Goal: Transaction & Acquisition: Purchase product/service

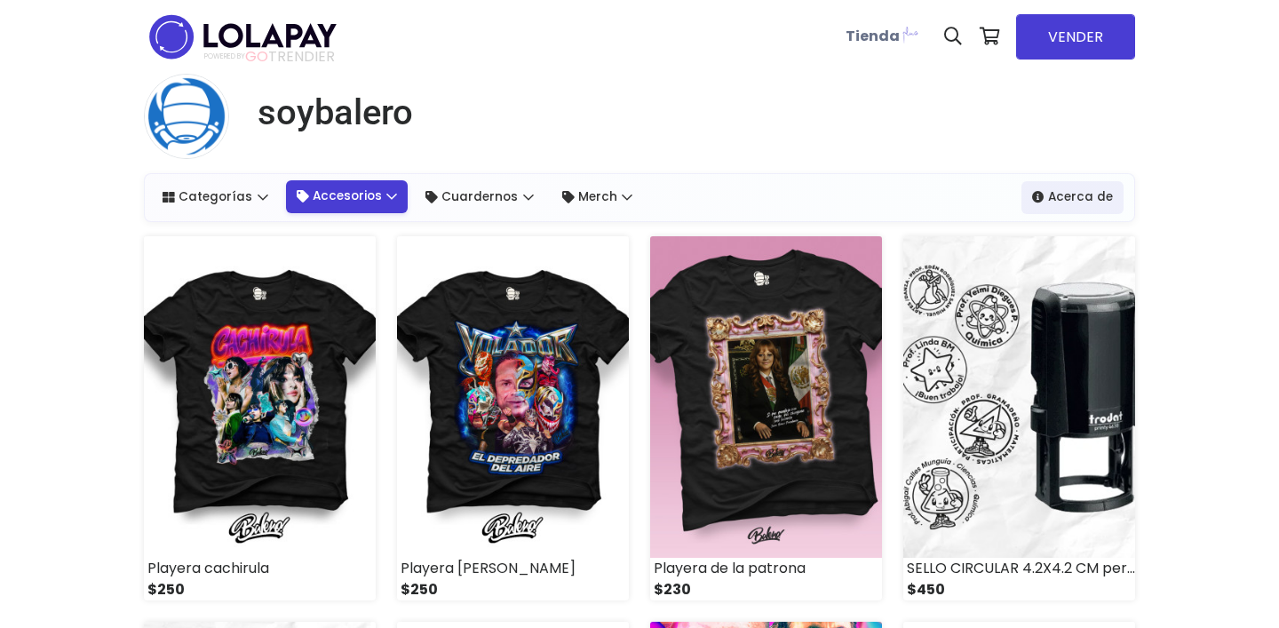
click at [381, 191] on link "Accesorios" at bounding box center [347, 196] width 123 height 32
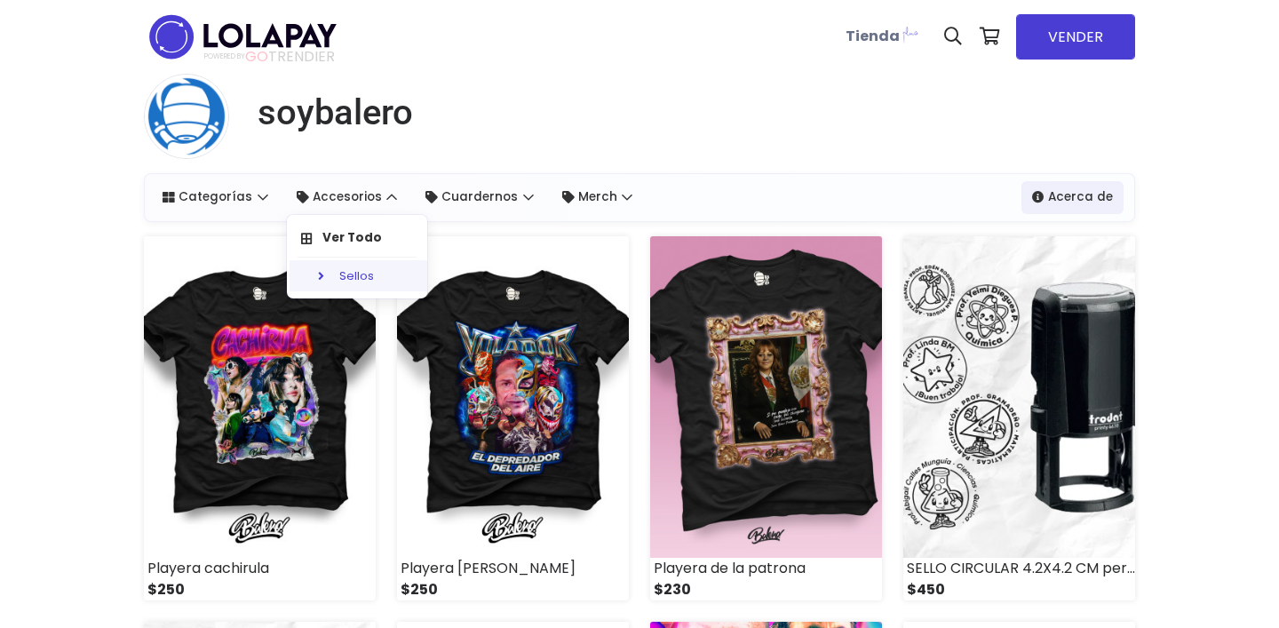
click at [369, 281] on link "Sellos" at bounding box center [360, 276] width 140 height 32
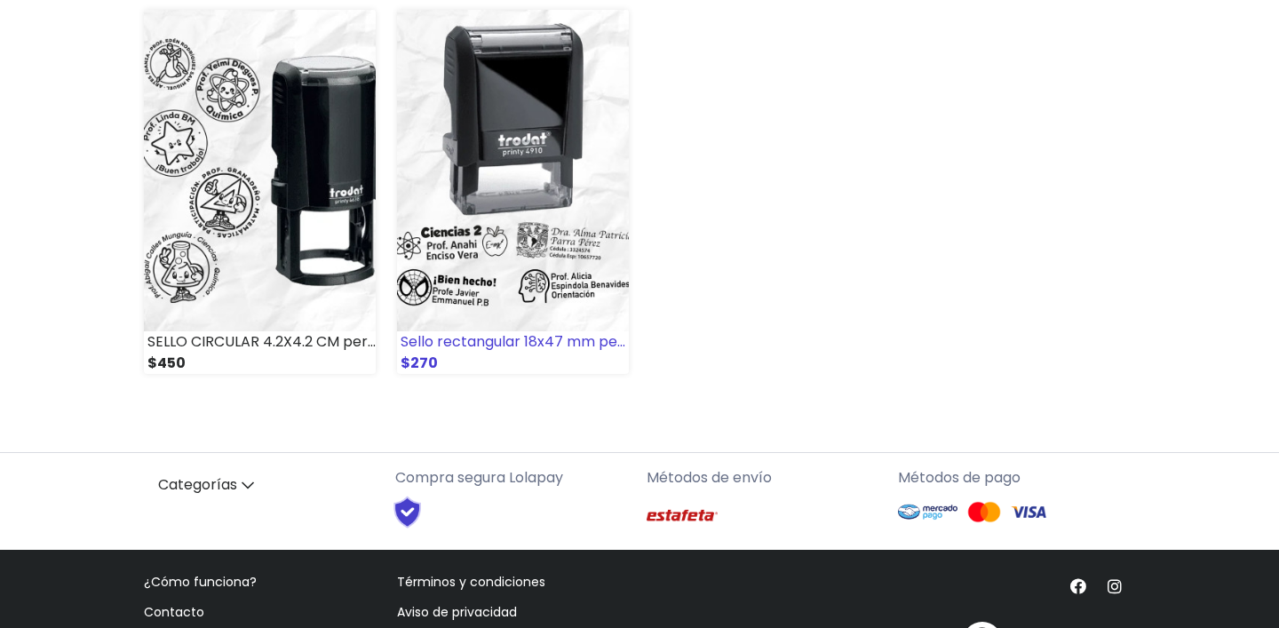
scroll to position [267, 0]
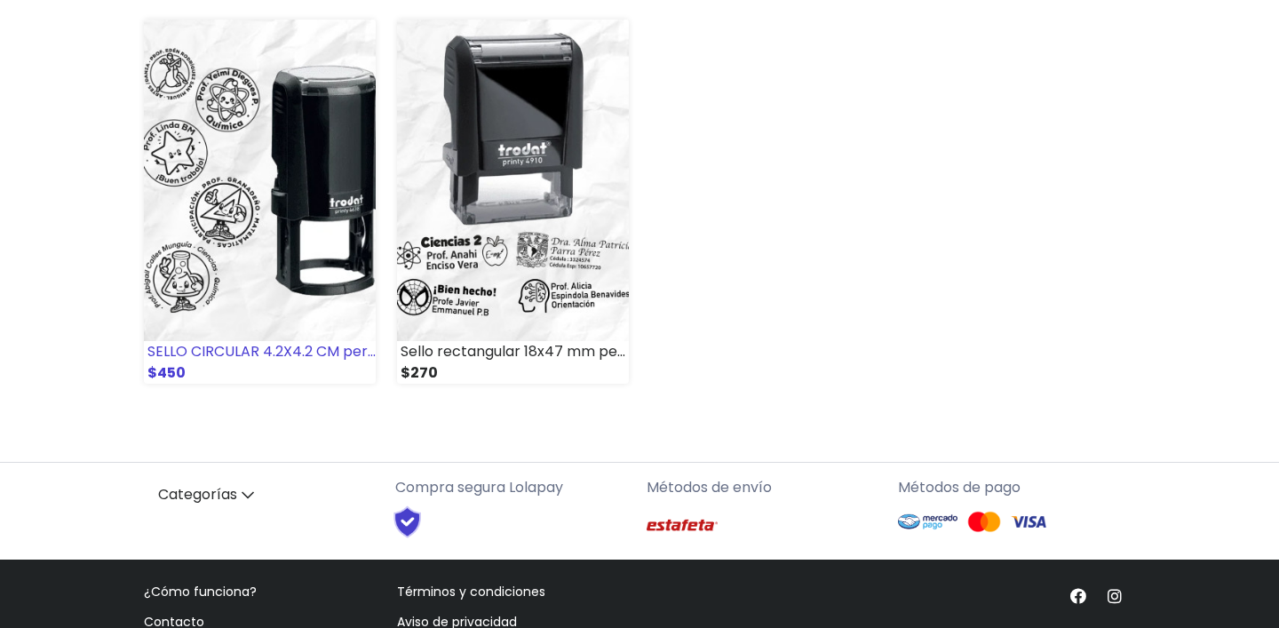
click at [305, 131] on img at bounding box center [260, 181] width 232 height 322
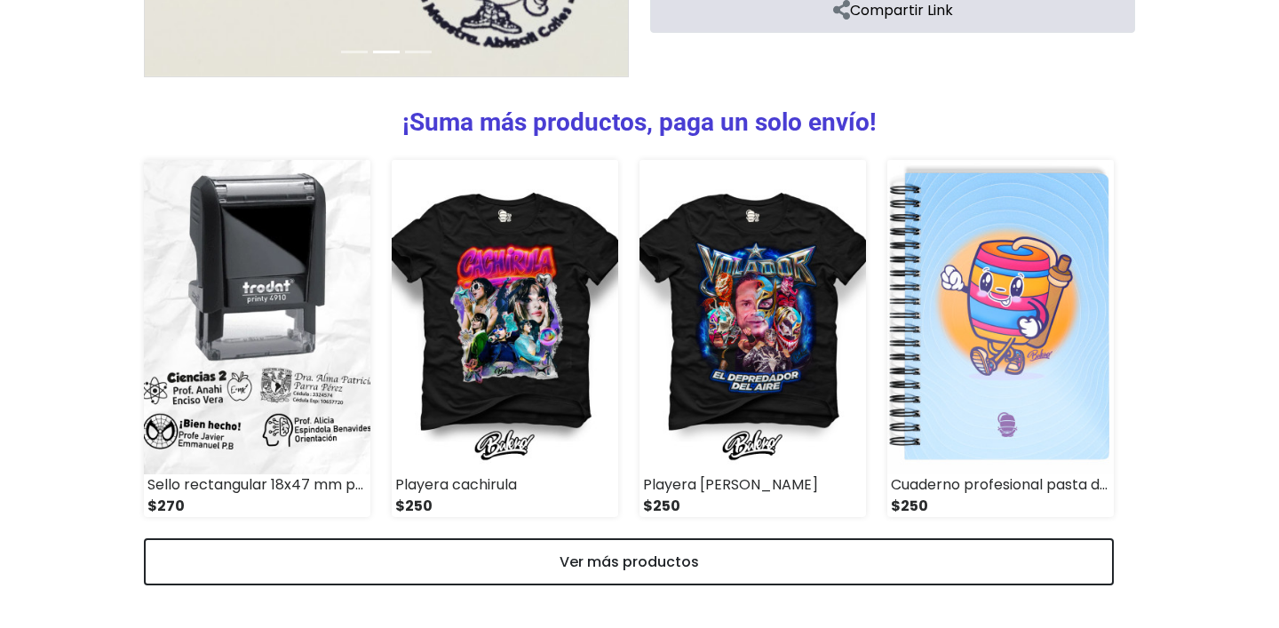
scroll to position [722, 0]
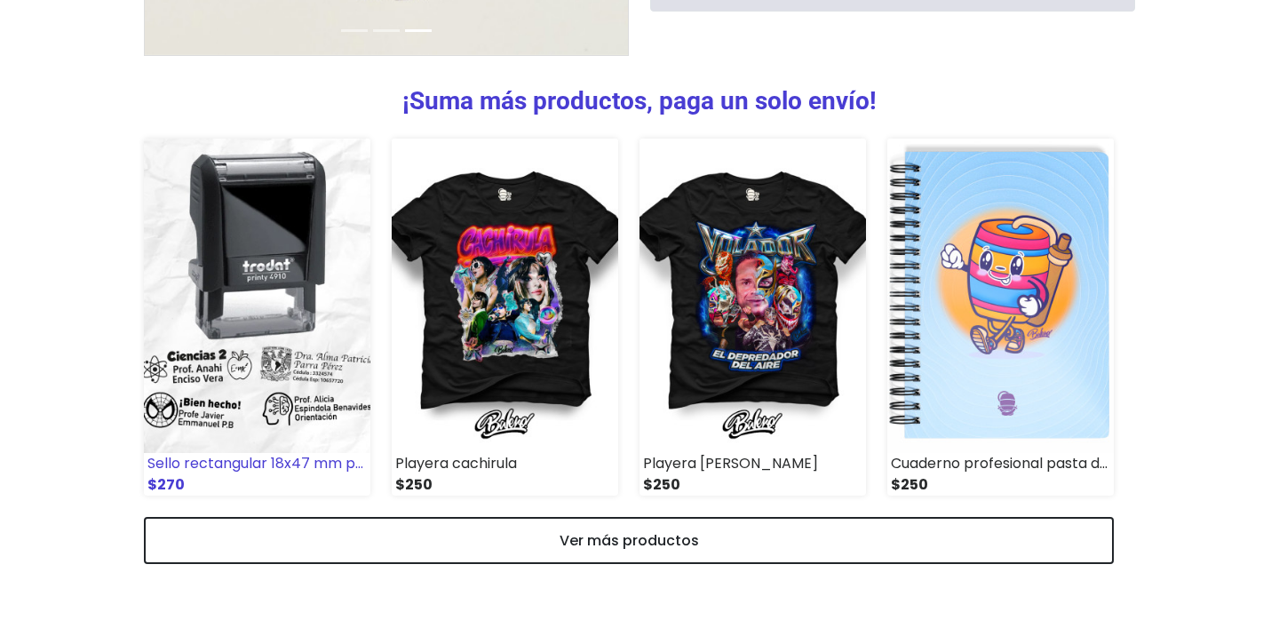
click at [251, 285] on img at bounding box center [257, 296] width 227 height 315
